Goal: Use online tool/utility: Utilize a website feature to perform a specific function

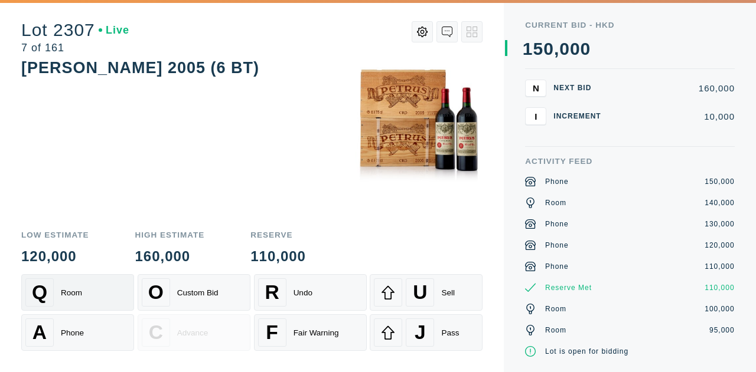
click at [76, 296] on div "Room" at bounding box center [71, 293] width 21 height 9
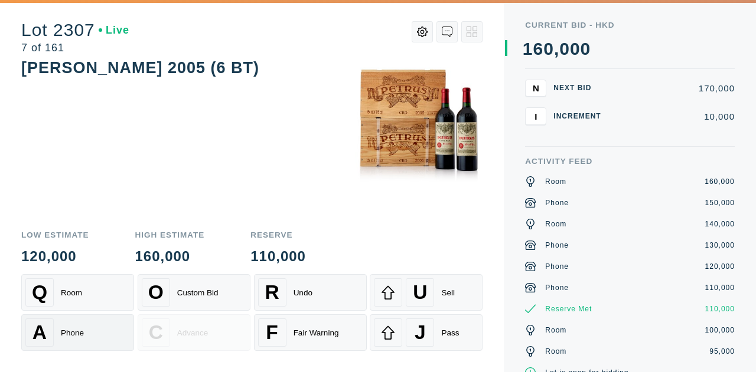
click at [76, 331] on div "Phone" at bounding box center [72, 333] width 23 height 9
click at [95, 292] on div "Q Room" at bounding box center [77, 293] width 104 height 28
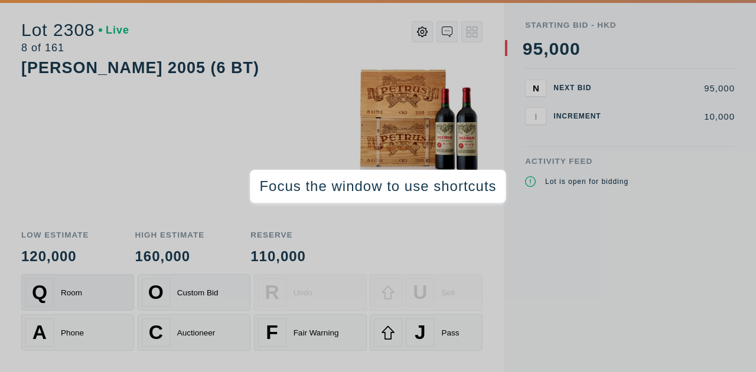
click at [80, 291] on div "Room" at bounding box center [71, 293] width 21 height 9
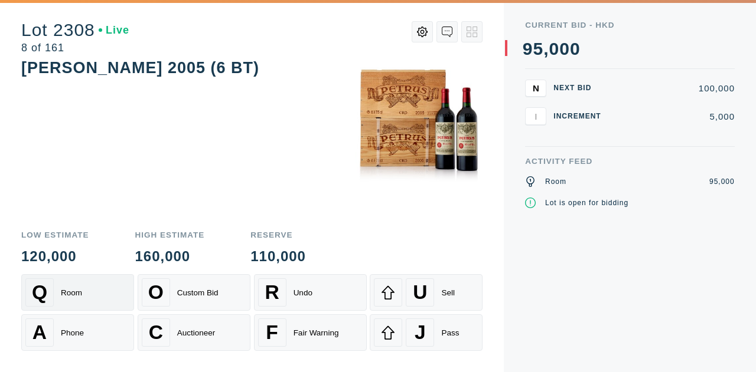
click at [80, 291] on div "Room" at bounding box center [71, 293] width 21 height 9
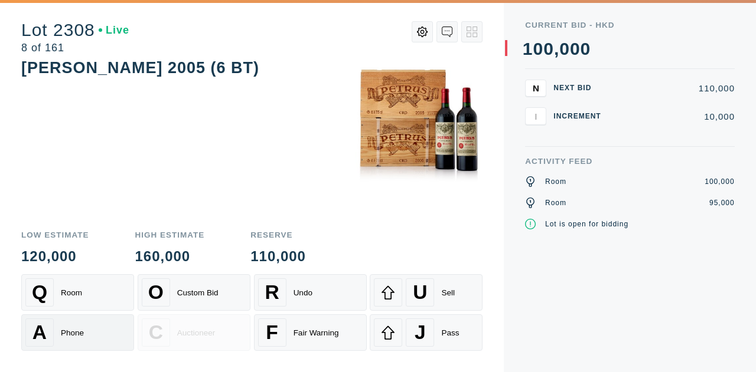
click at [76, 332] on div "Phone" at bounding box center [72, 333] width 23 height 9
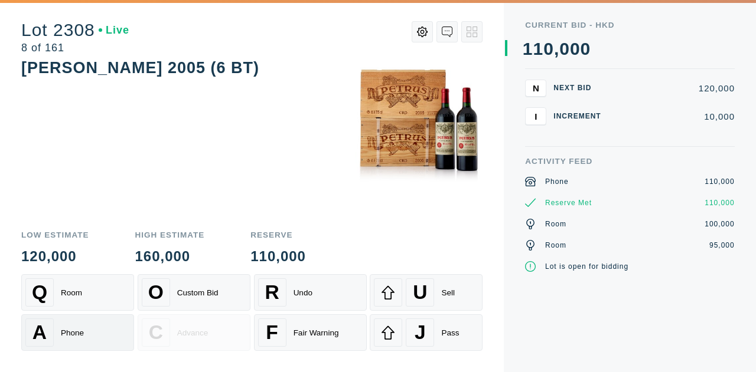
click at [76, 332] on div "Phone" at bounding box center [72, 333] width 23 height 9
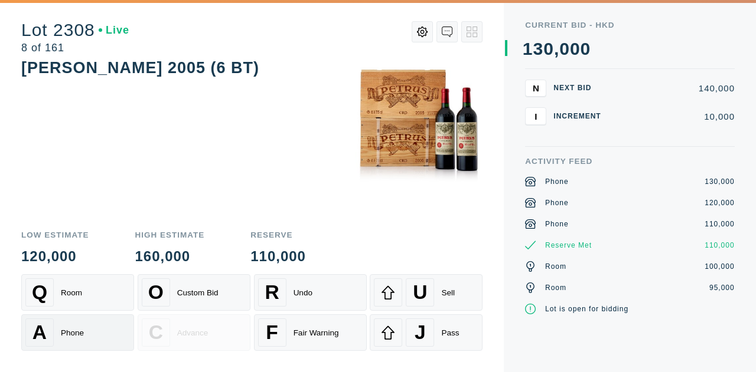
click at [76, 332] on div "Phone" at bounding box center [72, 333] width 23 height 9
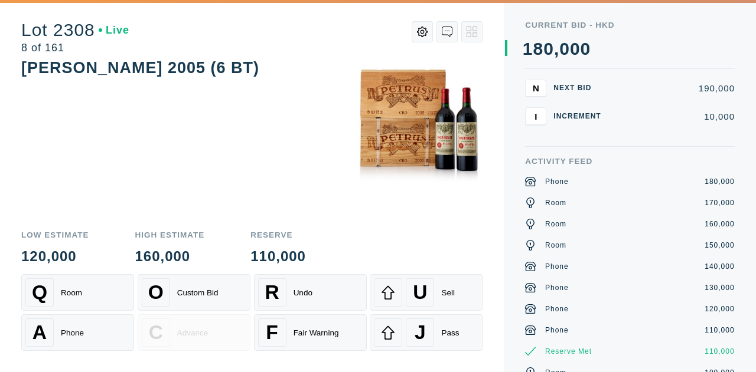
scroll to position [59, 0]
